Goal: Task Accomplishment & Management: Use online tool/utility

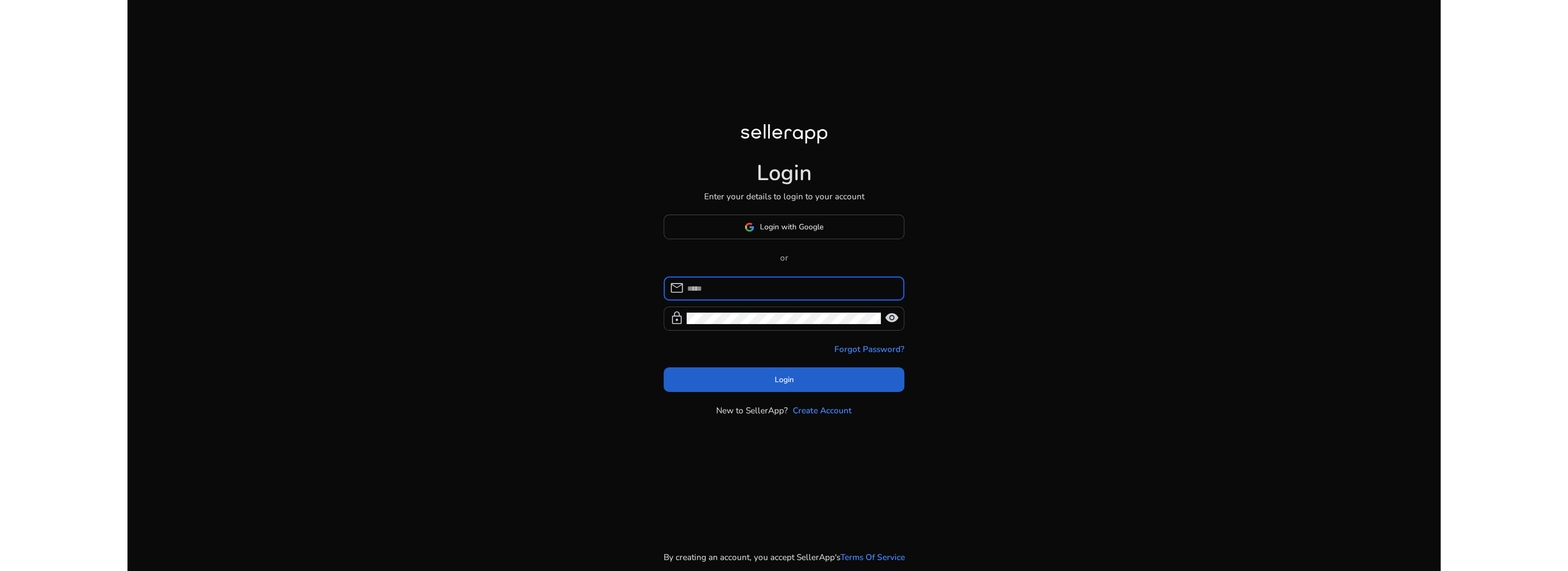
type input "**********"
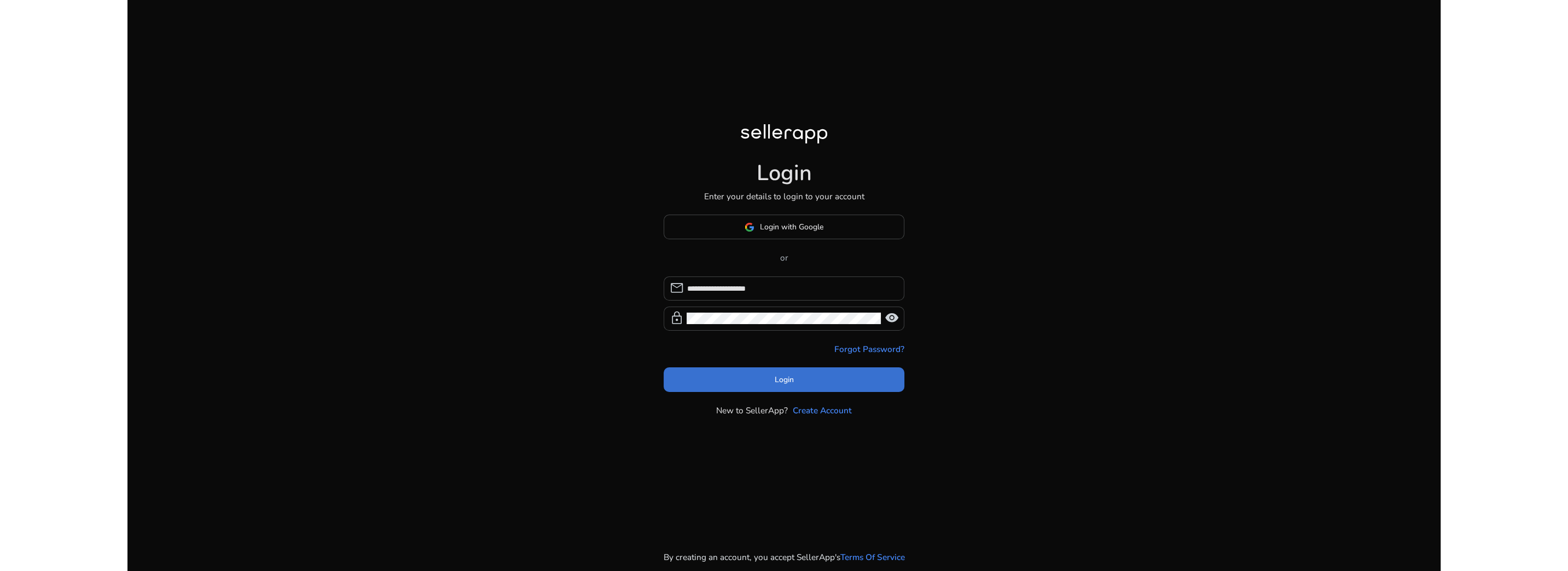
click at [773, 379] on span at bounding box center [784, 380] width 241 height 27
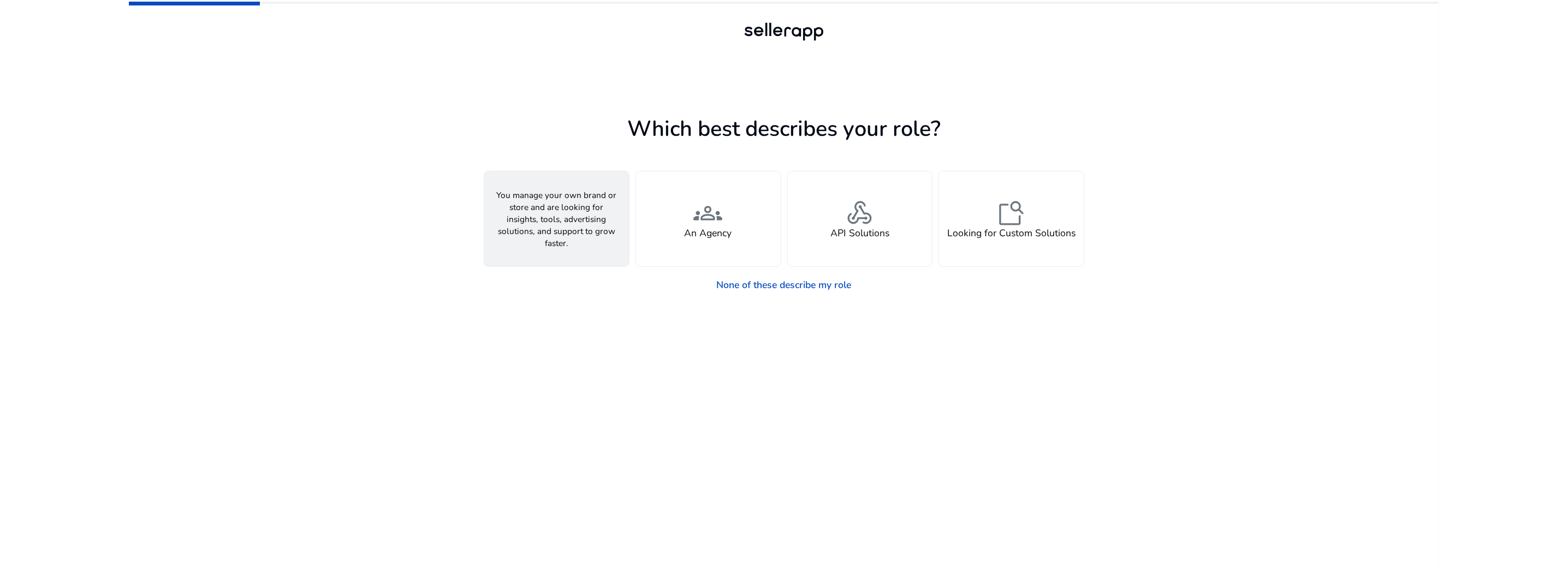
click at [622, 213] on div "person A Seller" at bounding box center [556, 219] width 144 height 95
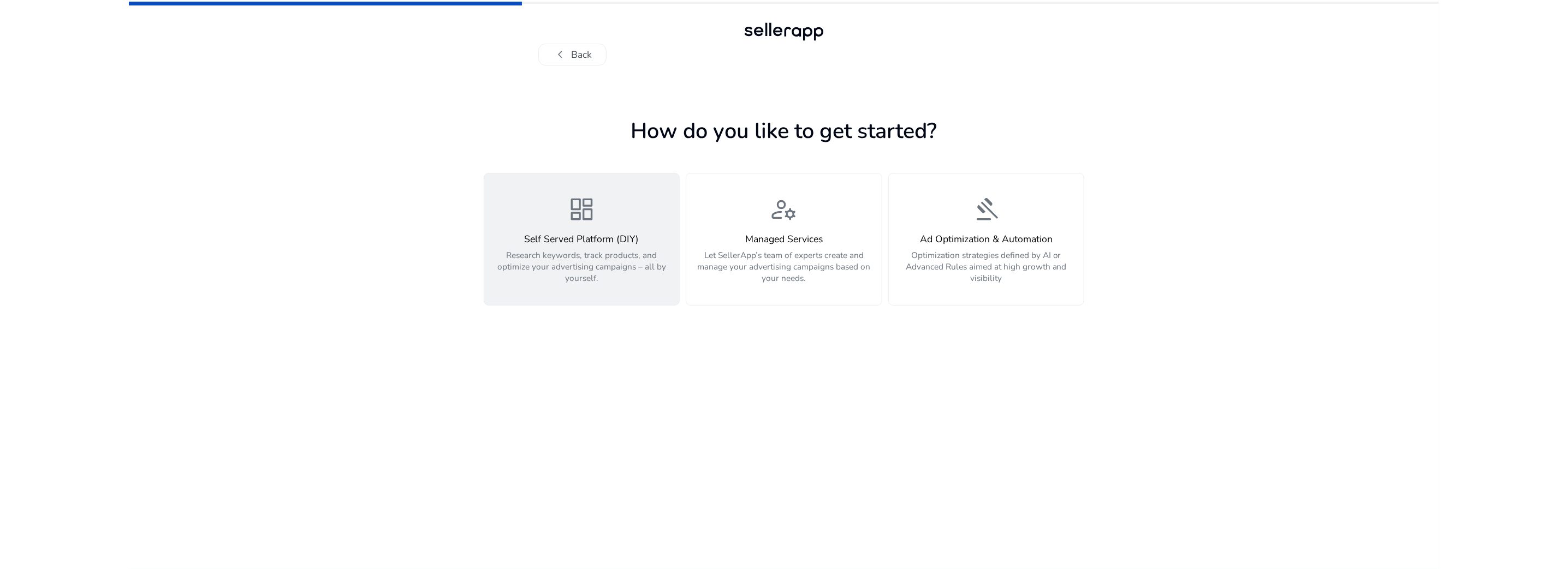
click at [625, 258] on p "Research keywords, track products, and optimize your advertising campaigns – al…" at bounding box center [581, 266] width 180 height 34
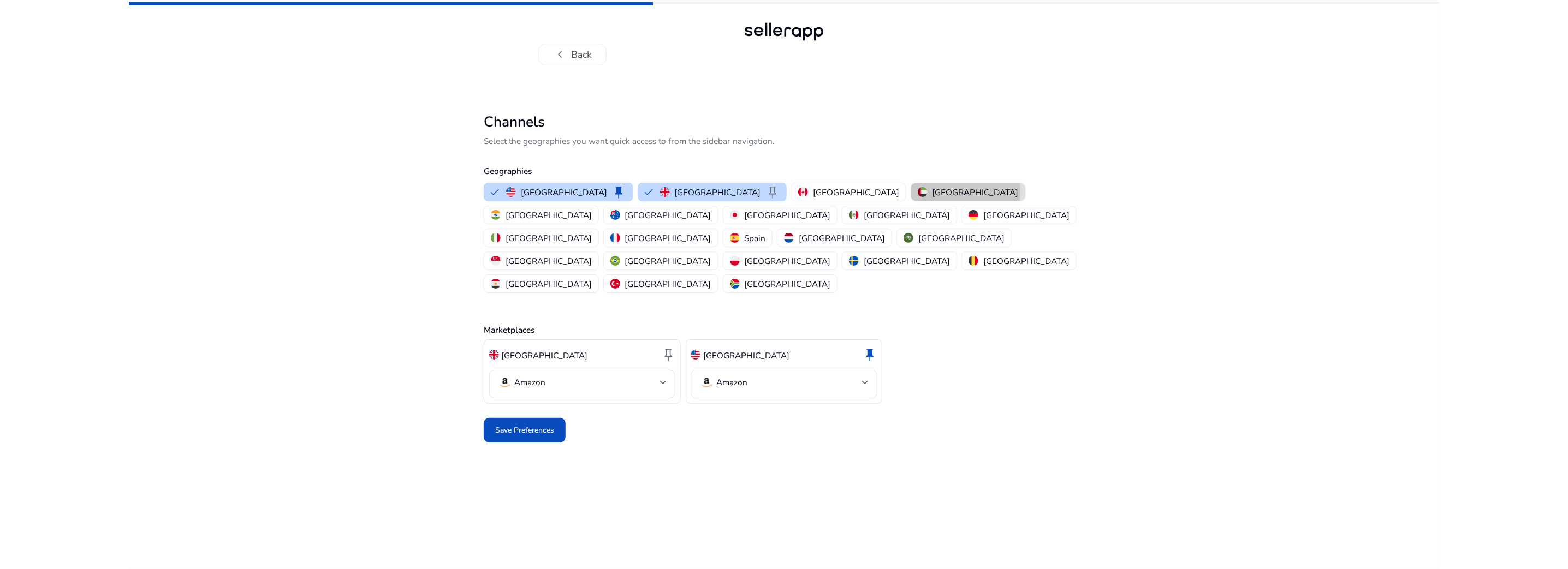
click at [932, 191] on p "[GEOGRAPHIC_DATA]" at bounding box center [975, 192] width 86 height 12
click at [933, 191] on div "[GEOGRAPHIC_DATA] keep" at bounding box center [993, 192] width 120 height 14
click at [536, 425] on span "Save Preferences" at bounding box center [524, 430] width 59 height 12
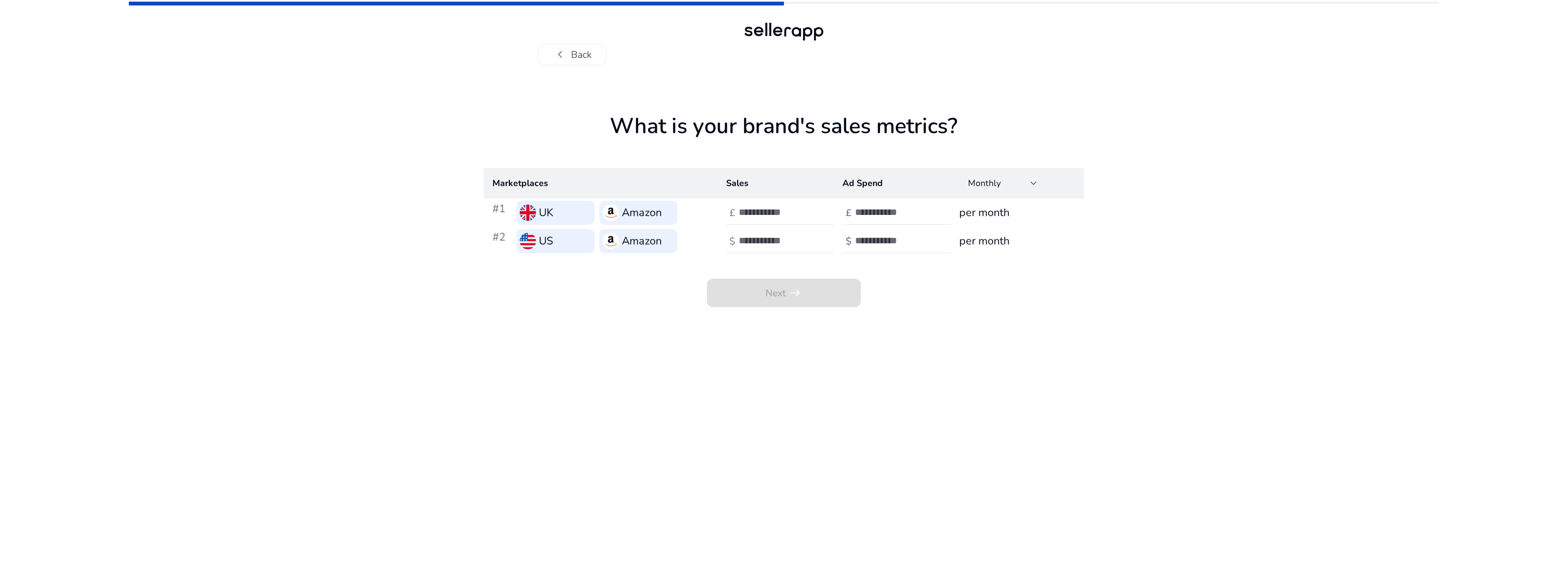
click at [772, 215] on input "number" at bounding box center [775, 212] width 73 height 12
type input "*"
click at [780, 240] on input "number" at bounding box center [775, 240] width 73 height 12
type input "*"
click at [861, 212] on input "number" at bounding box center [892, 212] width 73 height 12
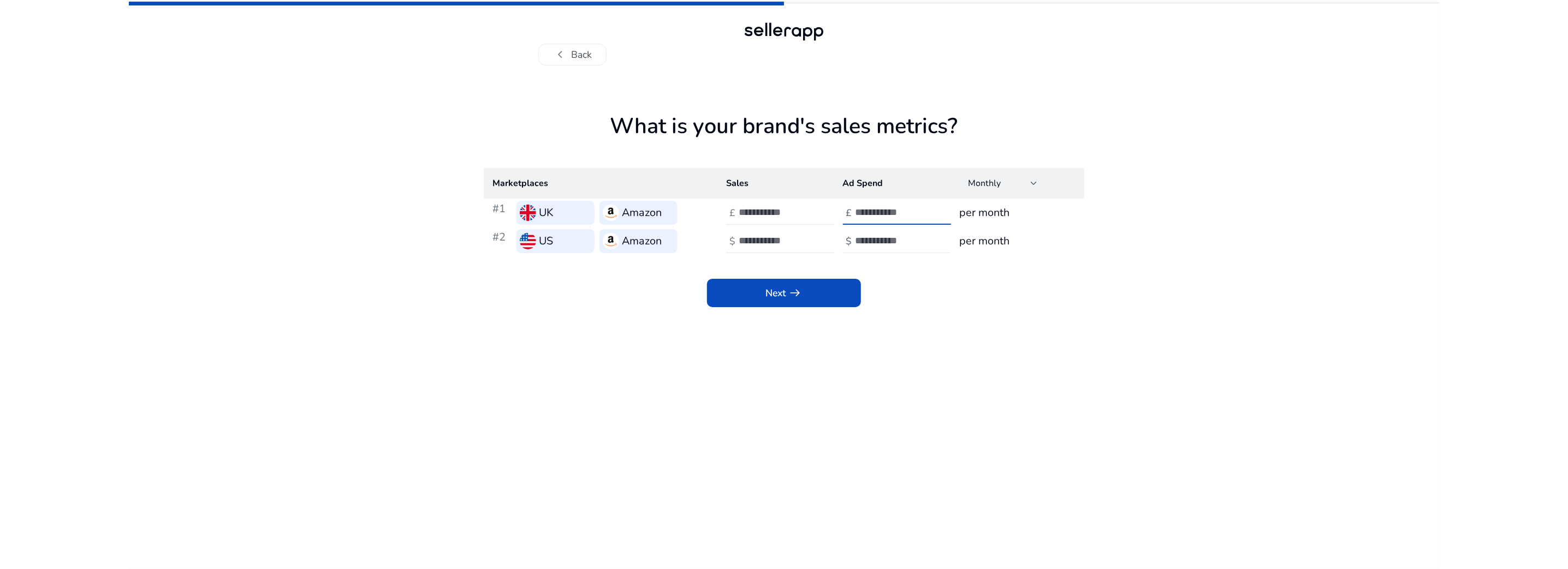
type input "*"
click at [873, 240] on input "number" at bounding box center [892, 240] width 73 height 12
type input "*"
click at [802, 287] on span "arrow_right_alt" at bounding box center [795, 293] width 14 height 14
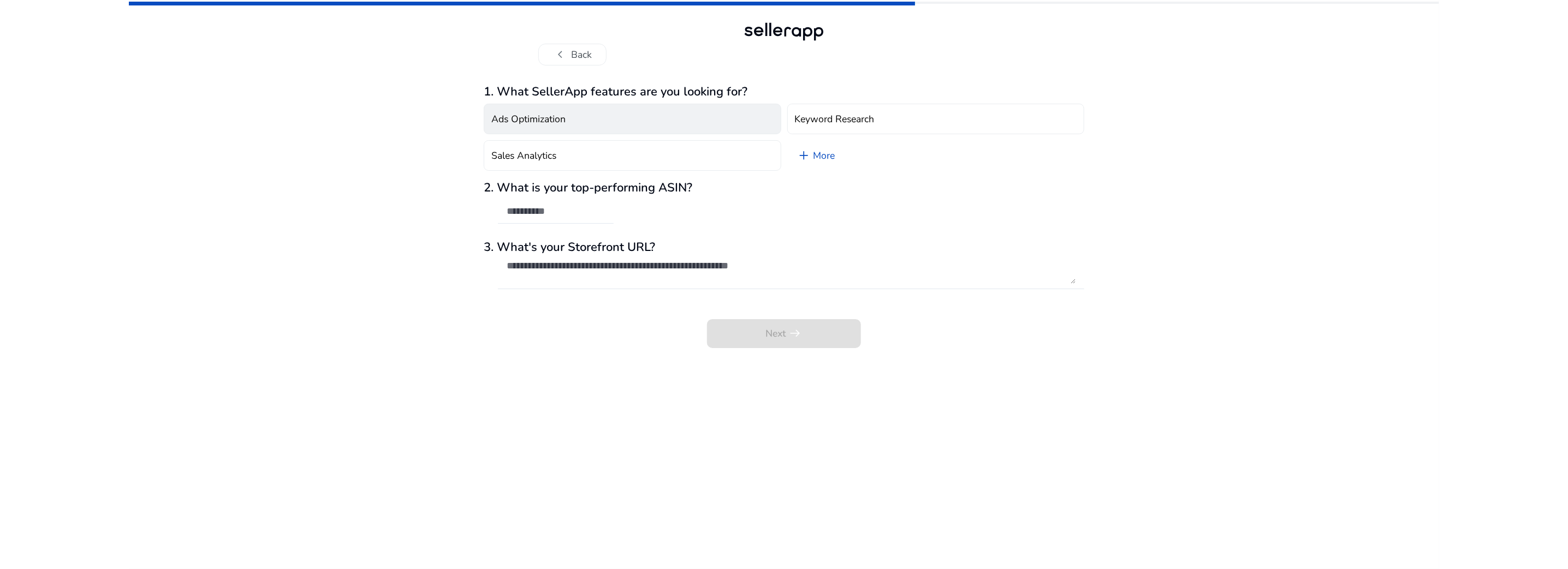
click at [638, 128] on button "Ads Optimization" at bounding box center [632, 119] width 298 height 30
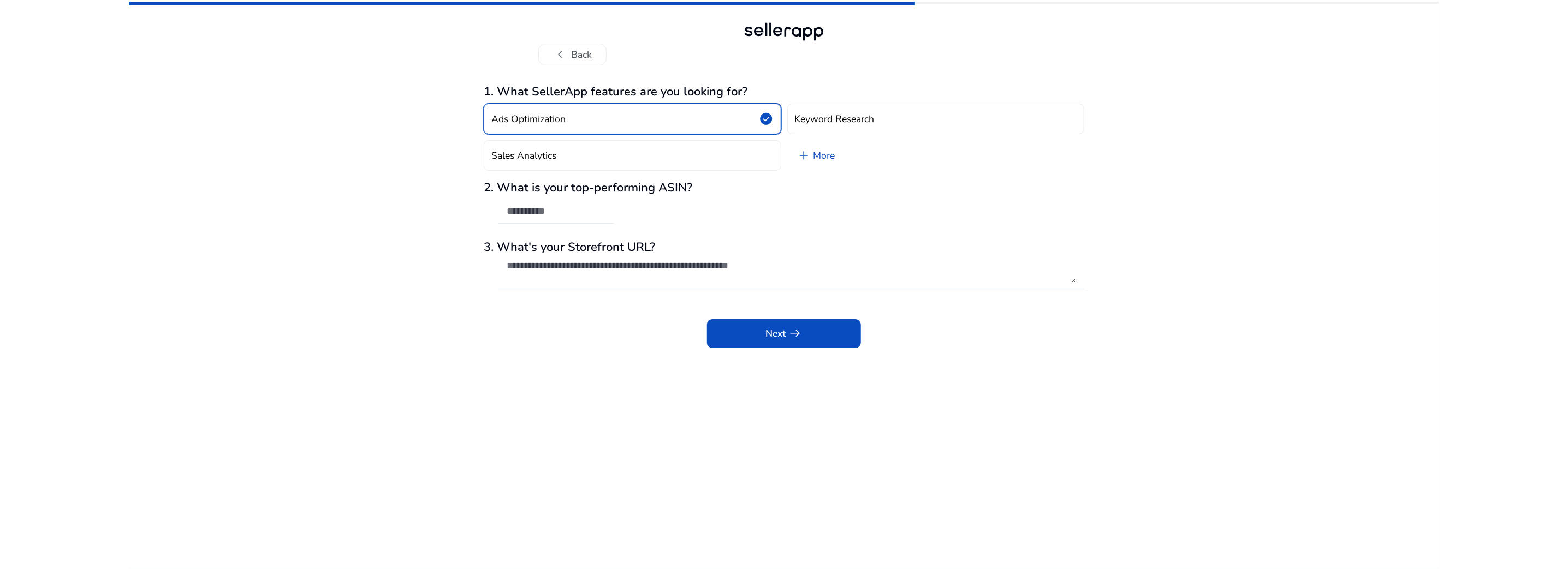
click at [786, 309] on div "Next arrow_right_alt" at bounding box center [783, 326] width 600 height 43
click at [805, 323] on span at bounding box center [783, 333] width 154 height 27
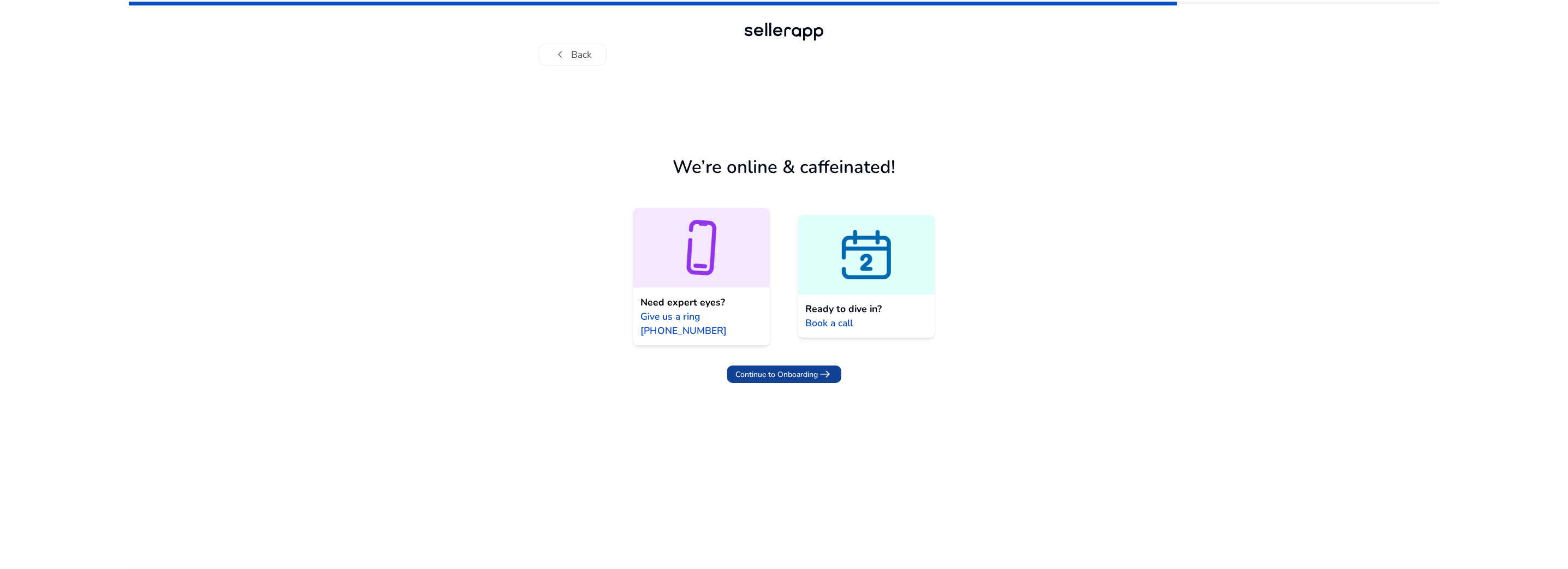
click at [799, 372] on span "Continue to Onboarding" at bounding box center [777, 375] width 83 height 12
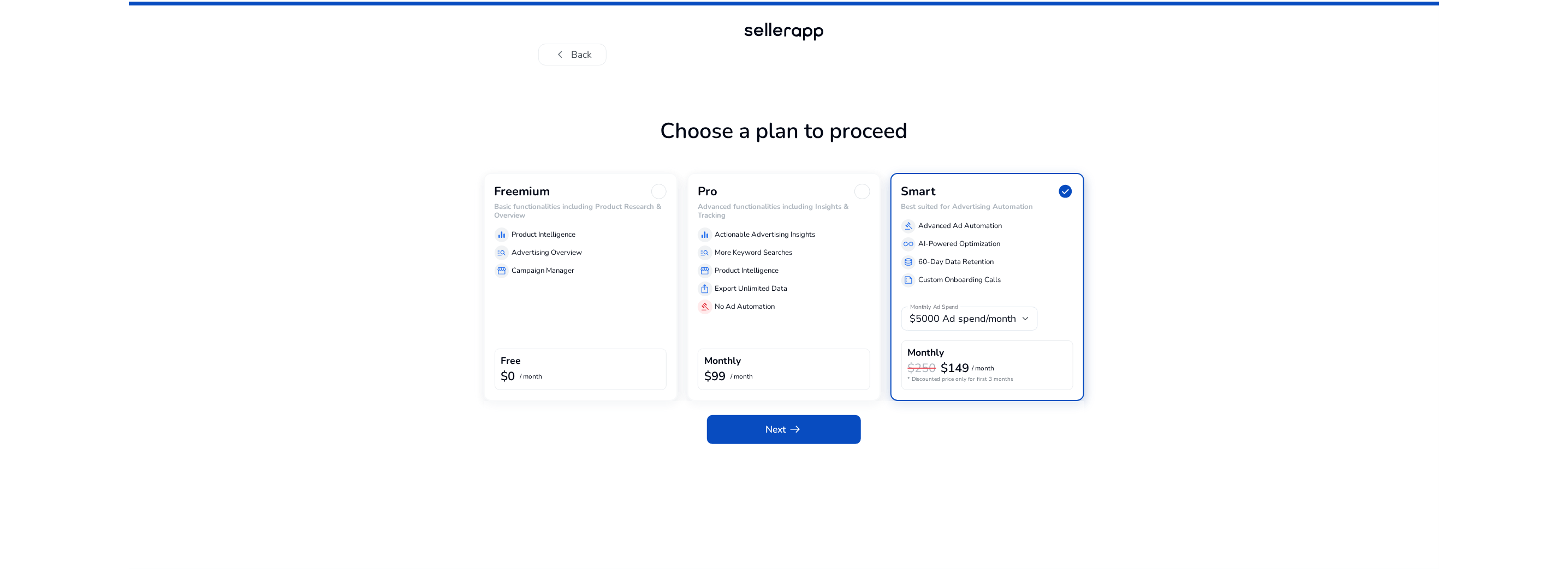
click at [610, 274] on div "storefront Campaign Manager" at bounding box center [580, 271] width 173 height 14
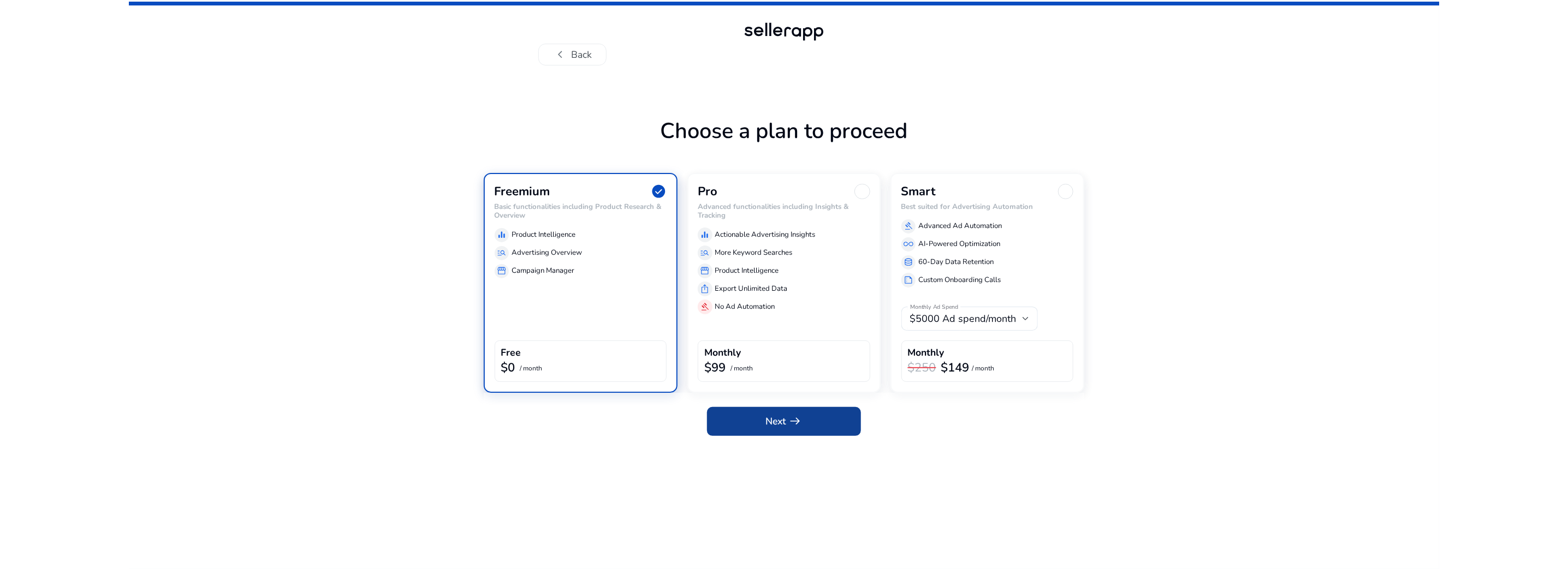
click at [797, 423] on span "arrow_right_alt" at bounding box center [795, 421] width 14 height 14
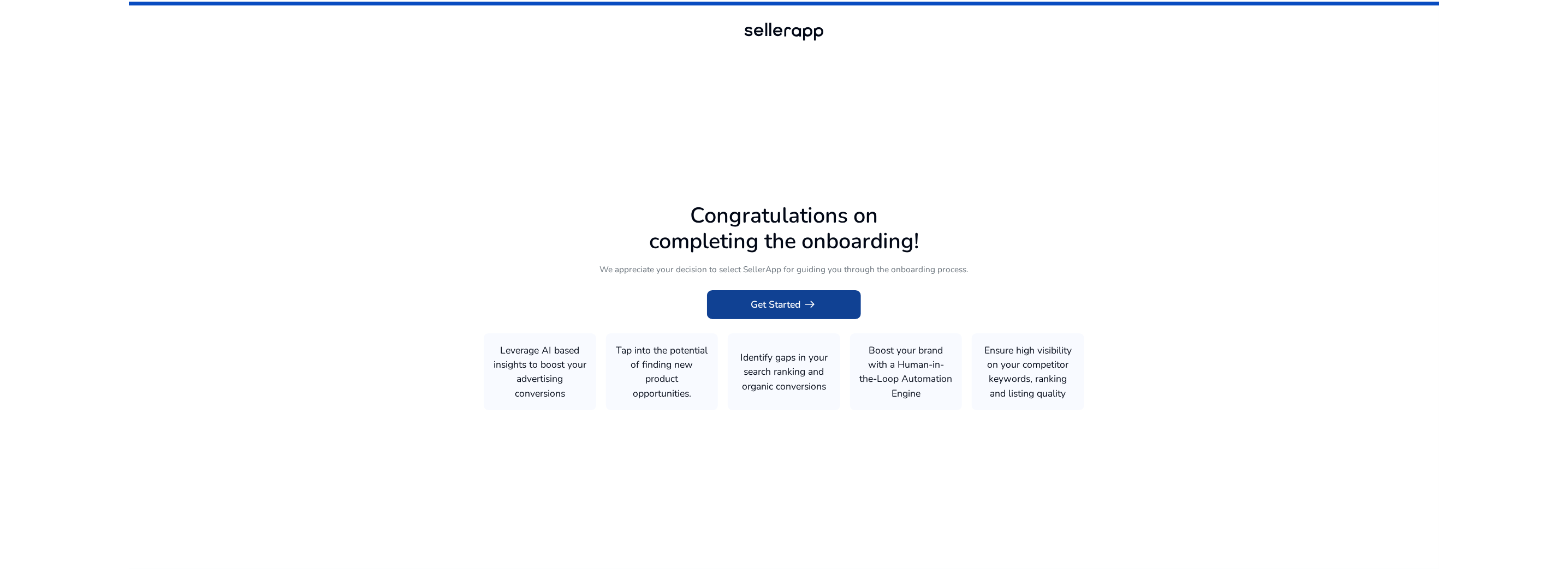
click at [797, 308] on span "Get Started arrow_right_alt" at bounding box center [783, 304] width 66 height 14
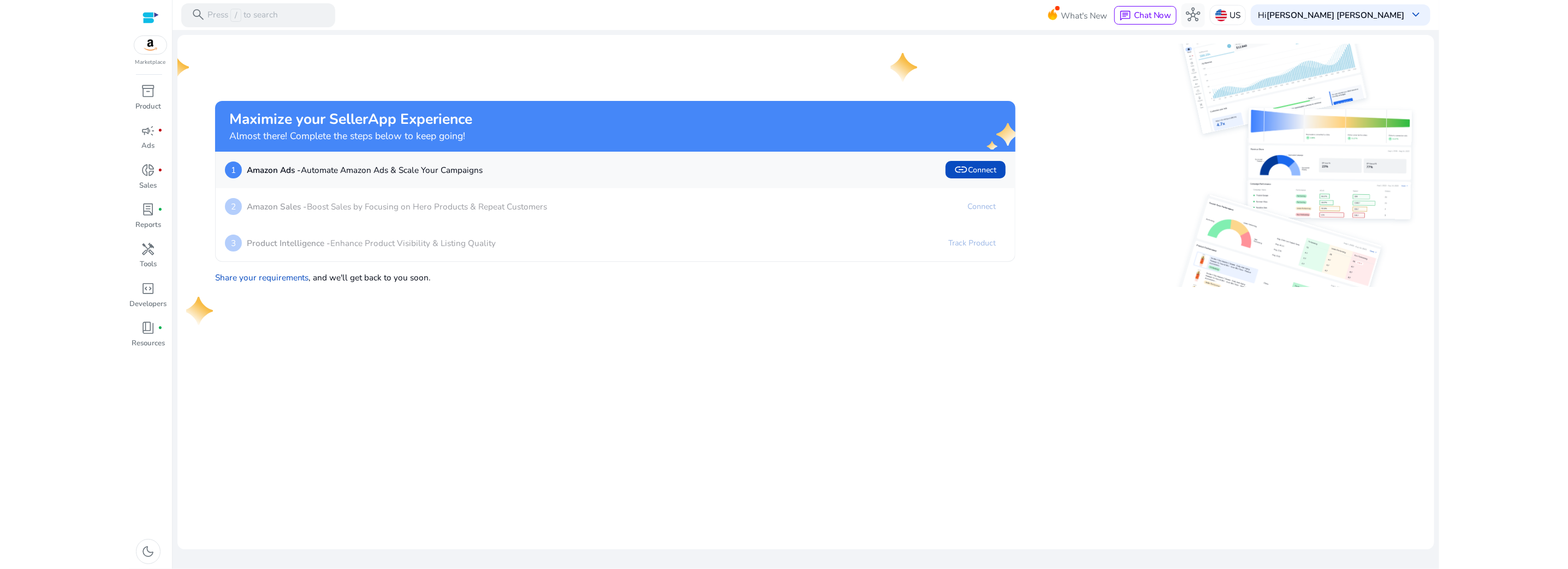
click at [146, 48] on img at bounding box center [151, 44] width 33 height 18
click at [1240, 11] on p "US" at bounding box center [1235, 15] width 11 height 19
click at [1268, 39] on p "[GEOGRAPHIC_DATA]" at bounding box center [1293, 40] width 86 height 13
click at [144, 97] on span "inventory_2" at bounding box center [148, 91] width 14 height 14
